Goal: Information Seeking & Learning: Learn about a topic

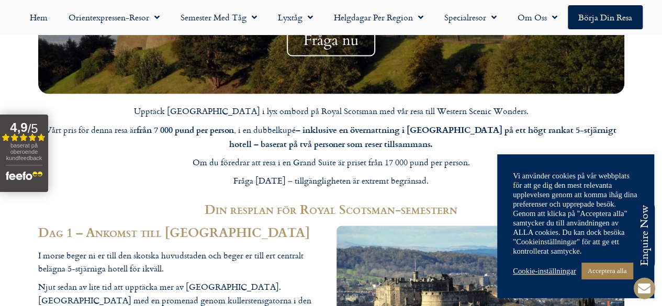
scroll to position [938, 0]
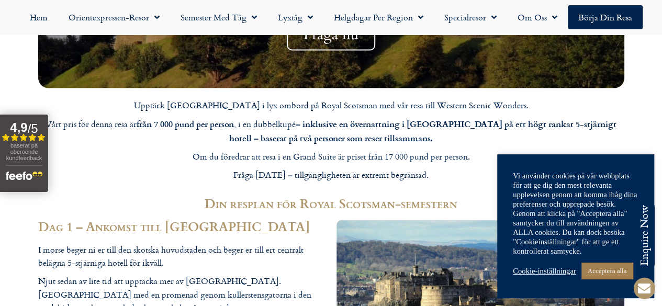
click at [554, 267] on font "Cookie-inställningar" at bounding box center [544, 271] width 63 height 8
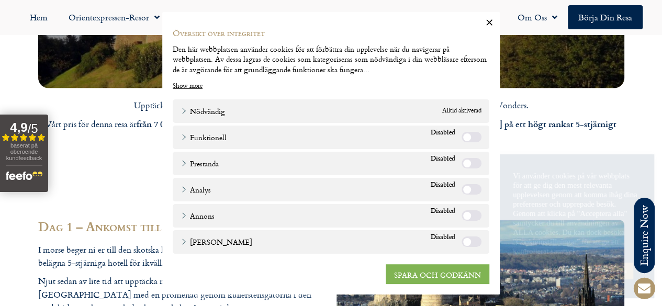
click at [441, 268] on font "SPARA OCH GODKÄNN" at bounding box center [437, 273] width 87 height 11
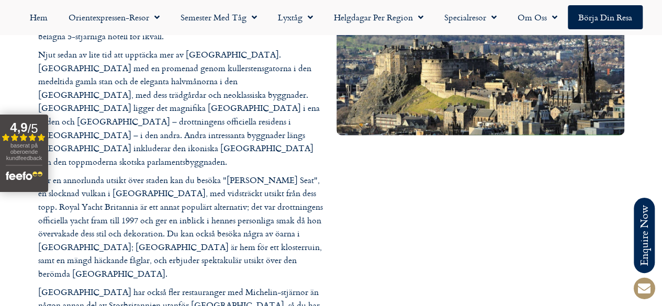
scroll to position [1169, 0]
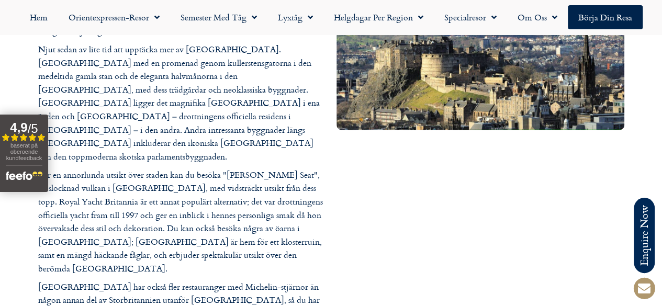
click at [577, 254] on div at bounding box center [480, 156] width 298 height 347
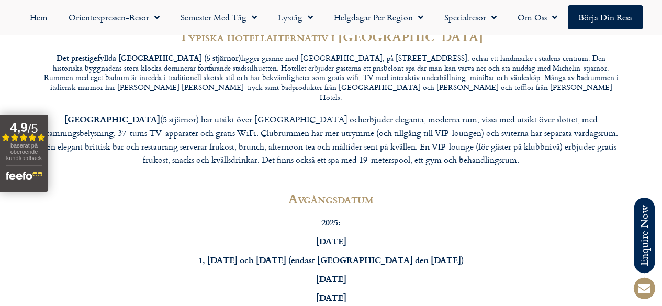
scroll to position [3156, 0]
click at [304, 18] on span "Meny" at bounding box center [307, 17] width 10 height 19
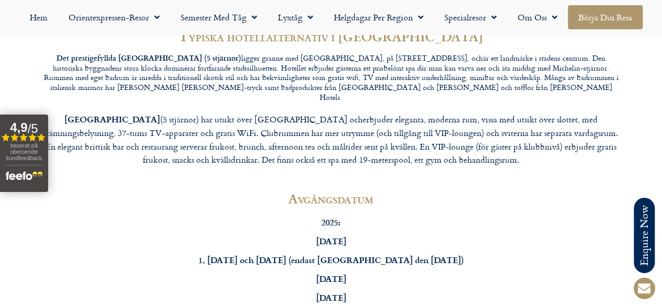
click at [615, 17] on font "Börja din resa" at bounding box center [605, 17] width 54 height 13
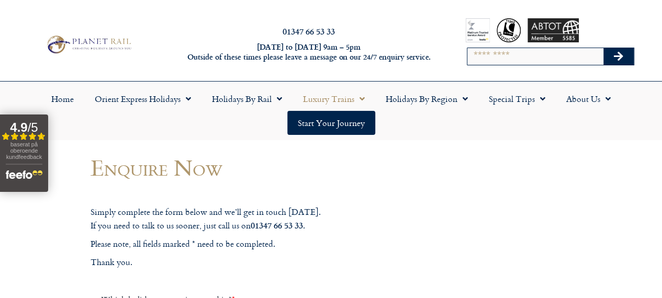
click at [356, 99] on span "Menu" at bounding box center [359, 98] width 10 height 19
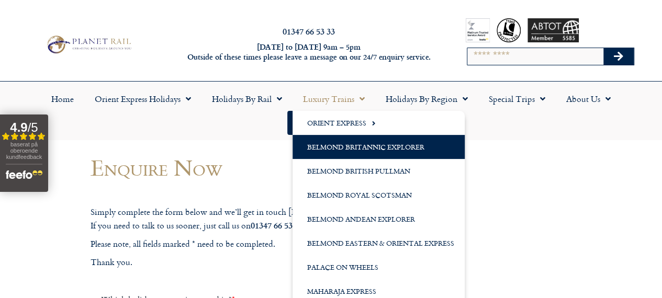
click at [410, 147] on link "Belmond Britannic Explorer" at bounding box center [378, 147] width 172 height 24
